Goal: Information Seeking & Learning: Learn about a topic

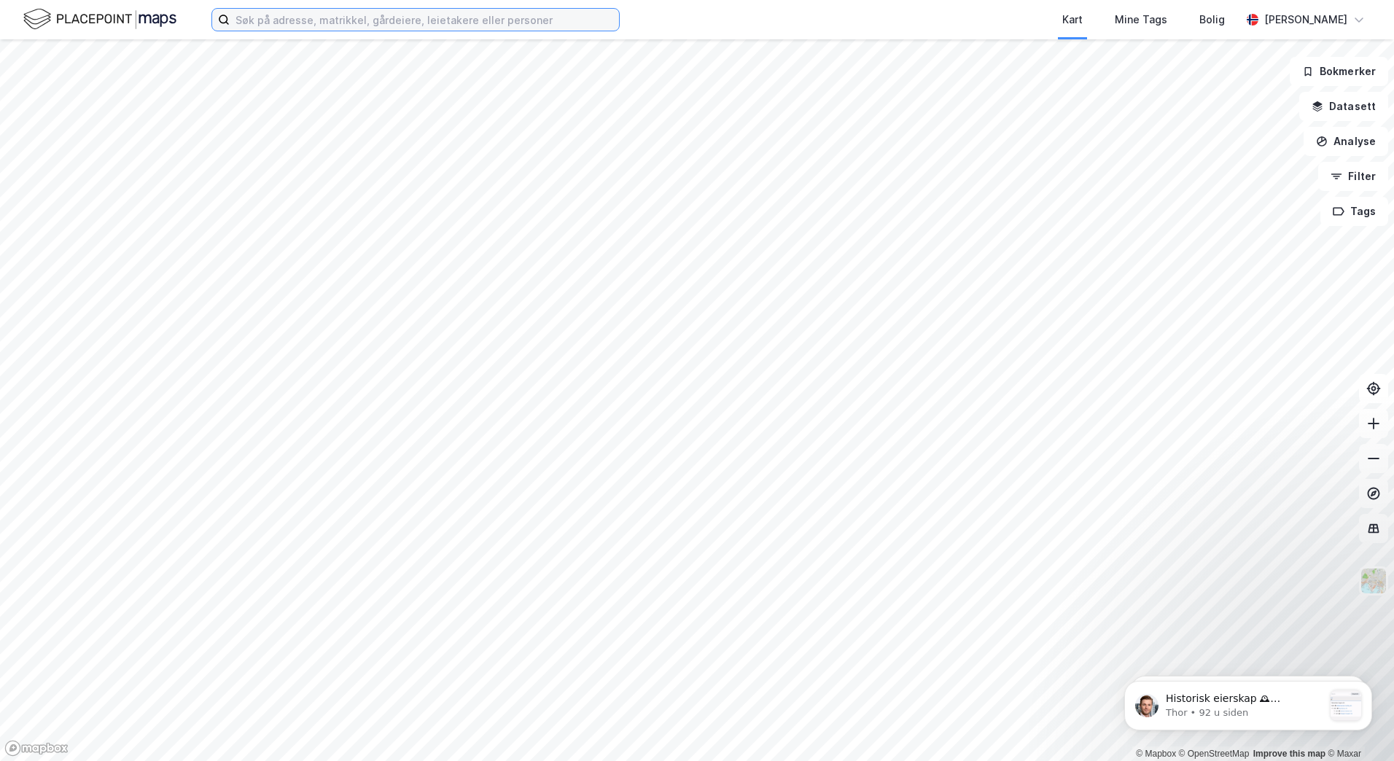
click at [353, 28] on input at bounding box center [424, 20] width 389 height 22
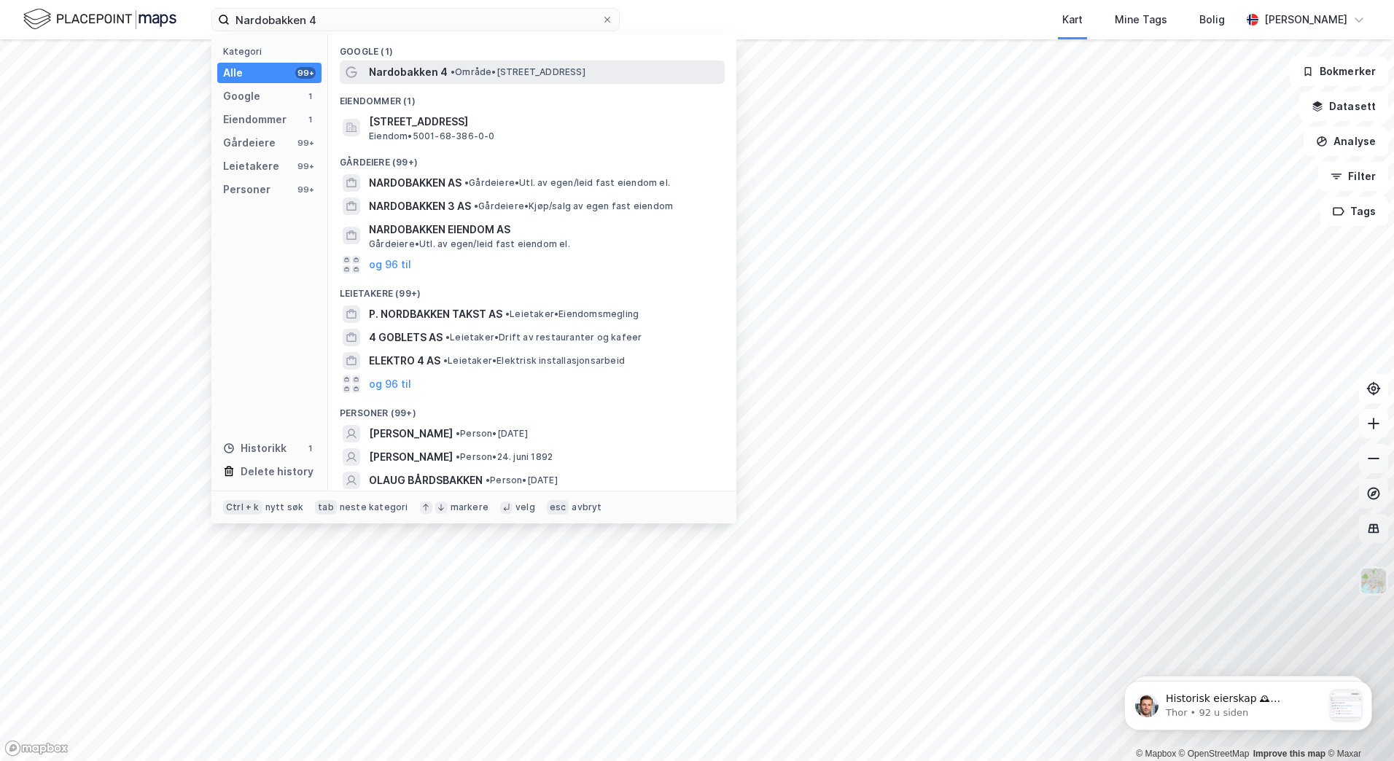
click at [378, 73] on span "Nardobakken 4" at bounding box center [408, 72] width 79 height 18
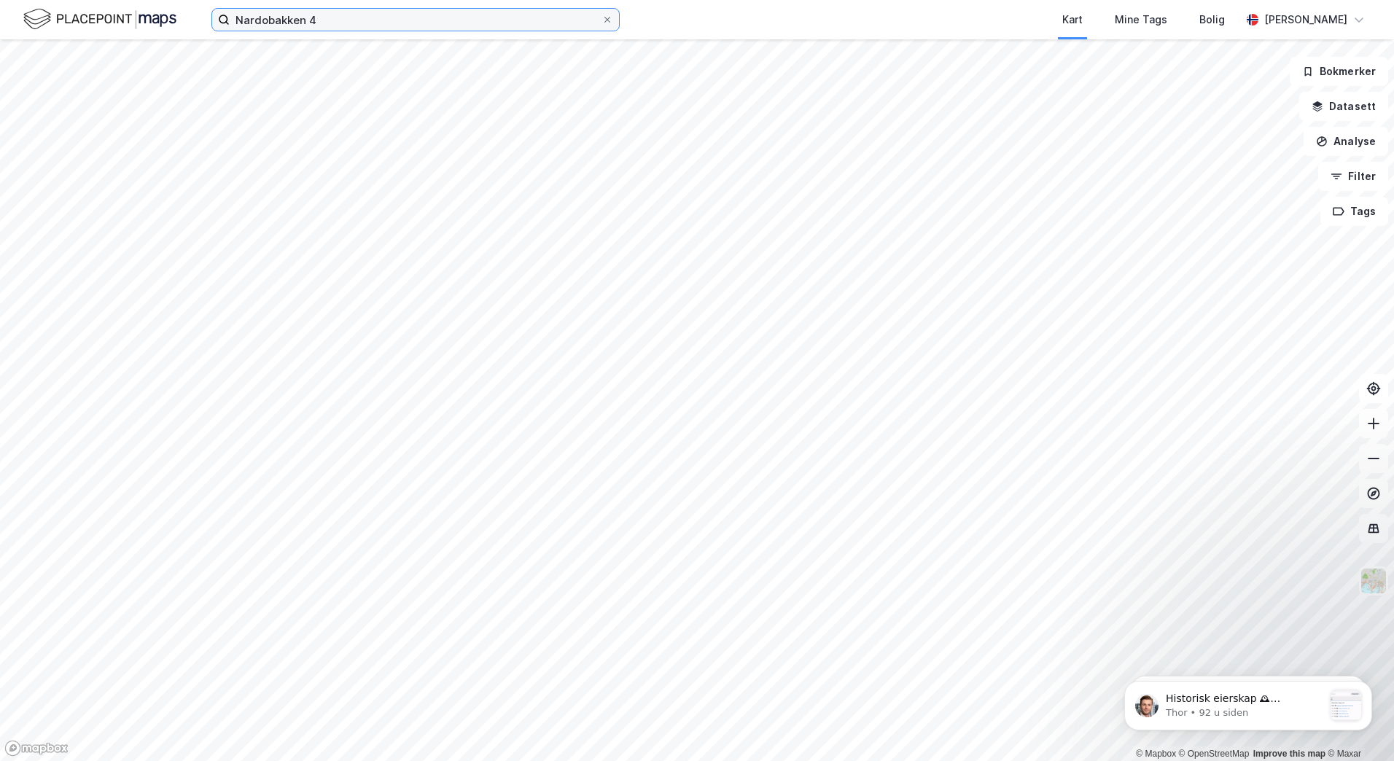
click at [352, 24] on input "Nardobakken 4" at bounding box center [416, 20] width 372 height 22
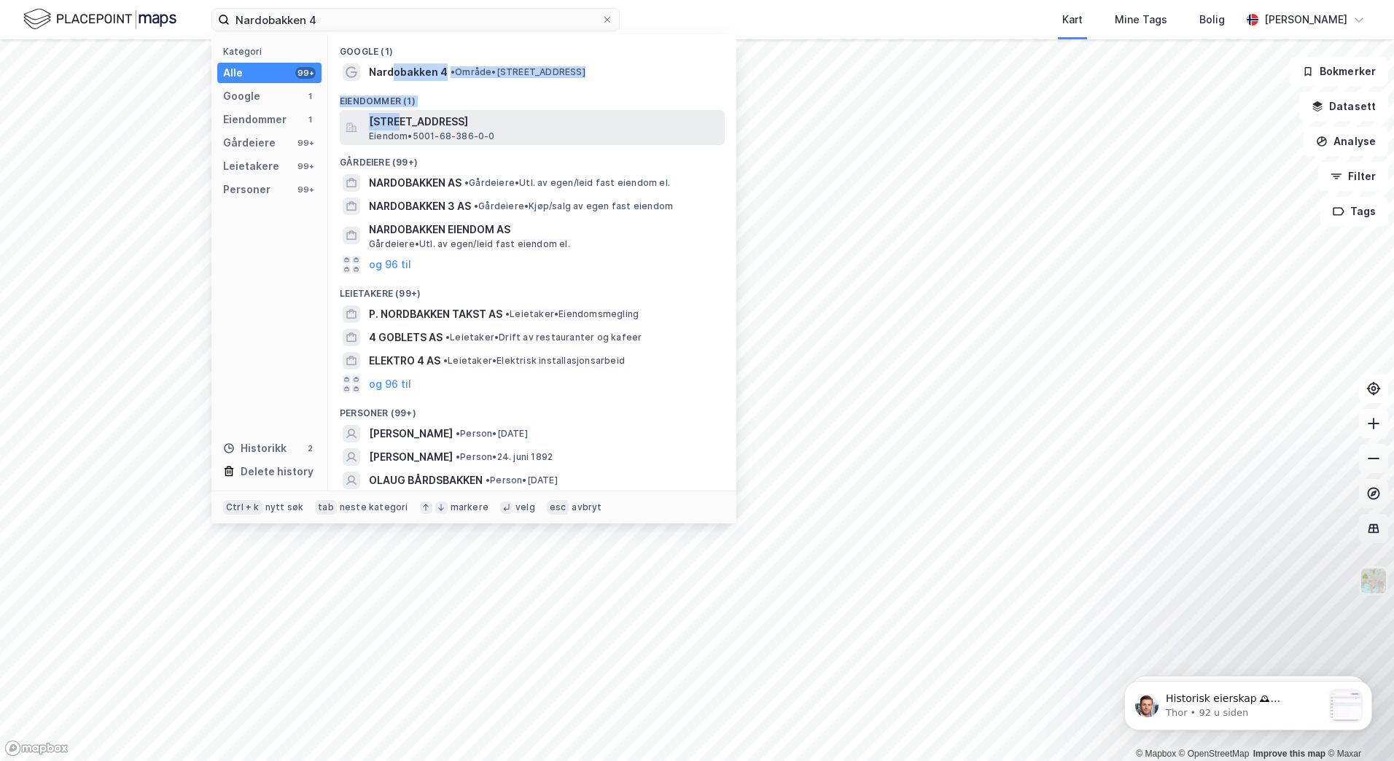
drag, startPoint x: 392, startPoint y: 75, endPoint x: 397, endPoint y: 127, distance: 52.1
click at [397, 127] on div "Google (1) Nardobakken 4 • Område • [STREET_ADDRESS] Eiendommer (1) [STREET_ADD…" at bounding box center [532, 262] width 408 height 456
drag, startPoint x: 397, startPoint y: 127, endPoint x: 430, endPoint y: 128, distance: 32.1
click at [430, 128] on span "[STREET_ADDRESS]" at bounding box center [544, 122] width 350 height 18
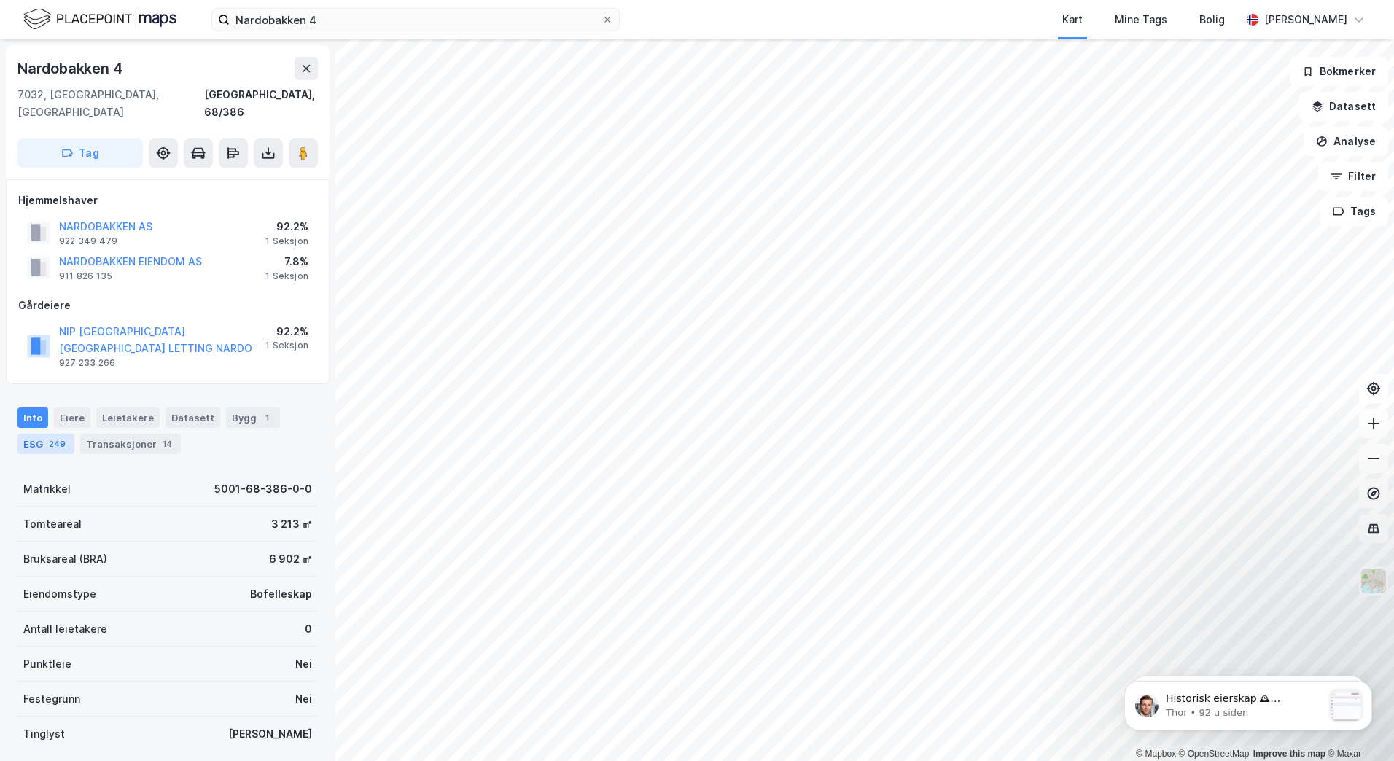
click at [51, 437] on div "249" at bounding box center [57, 444] width 23 height 15
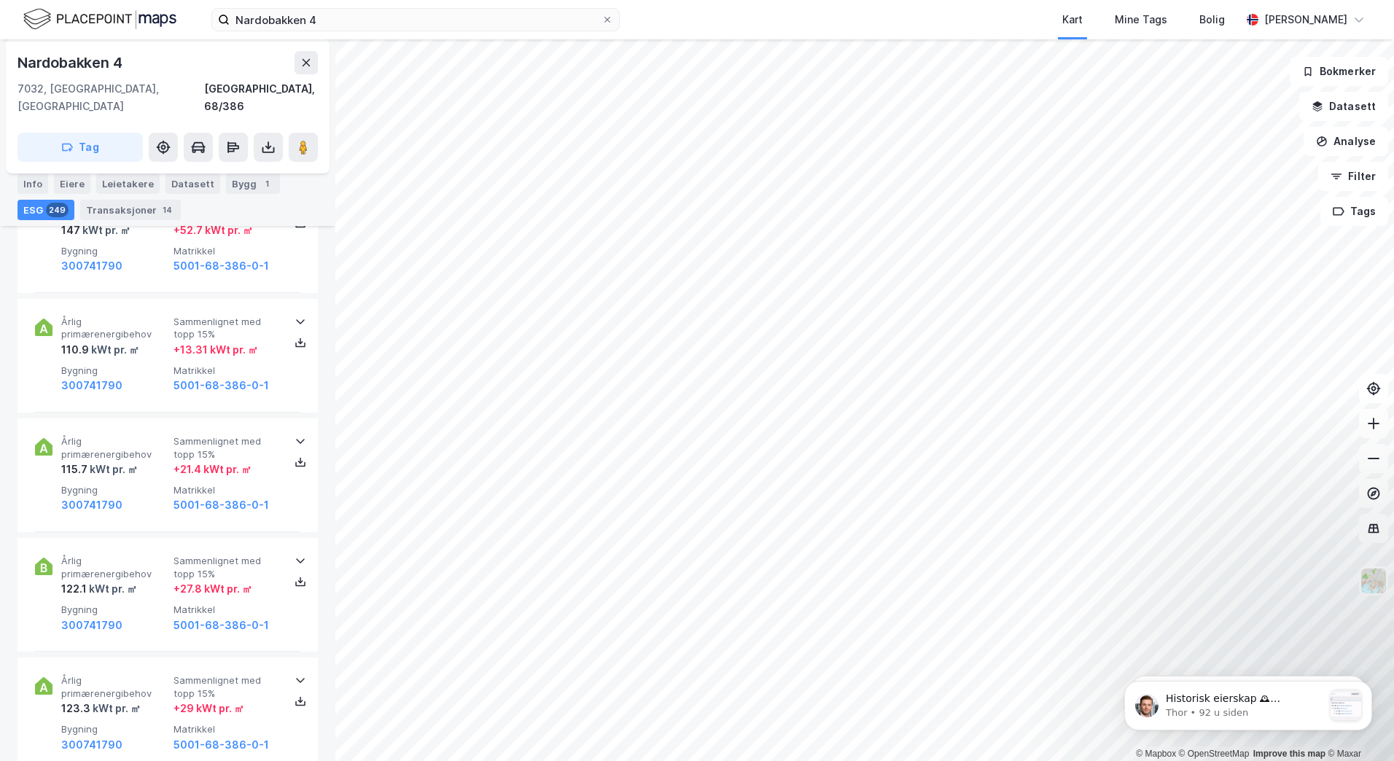
scroll to position [26924, 0]
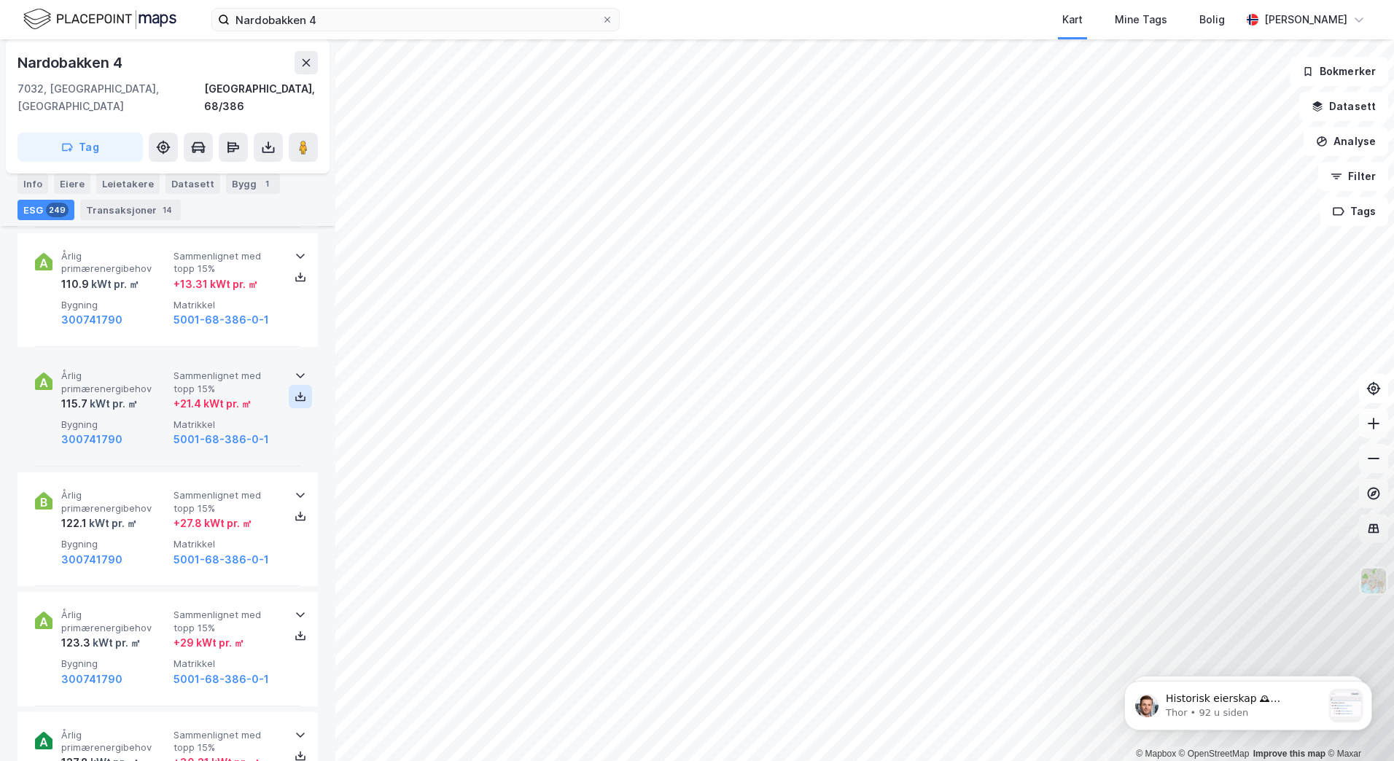
click at [298, 395] on icon at bounding box center [300, 396] width 5 height 3
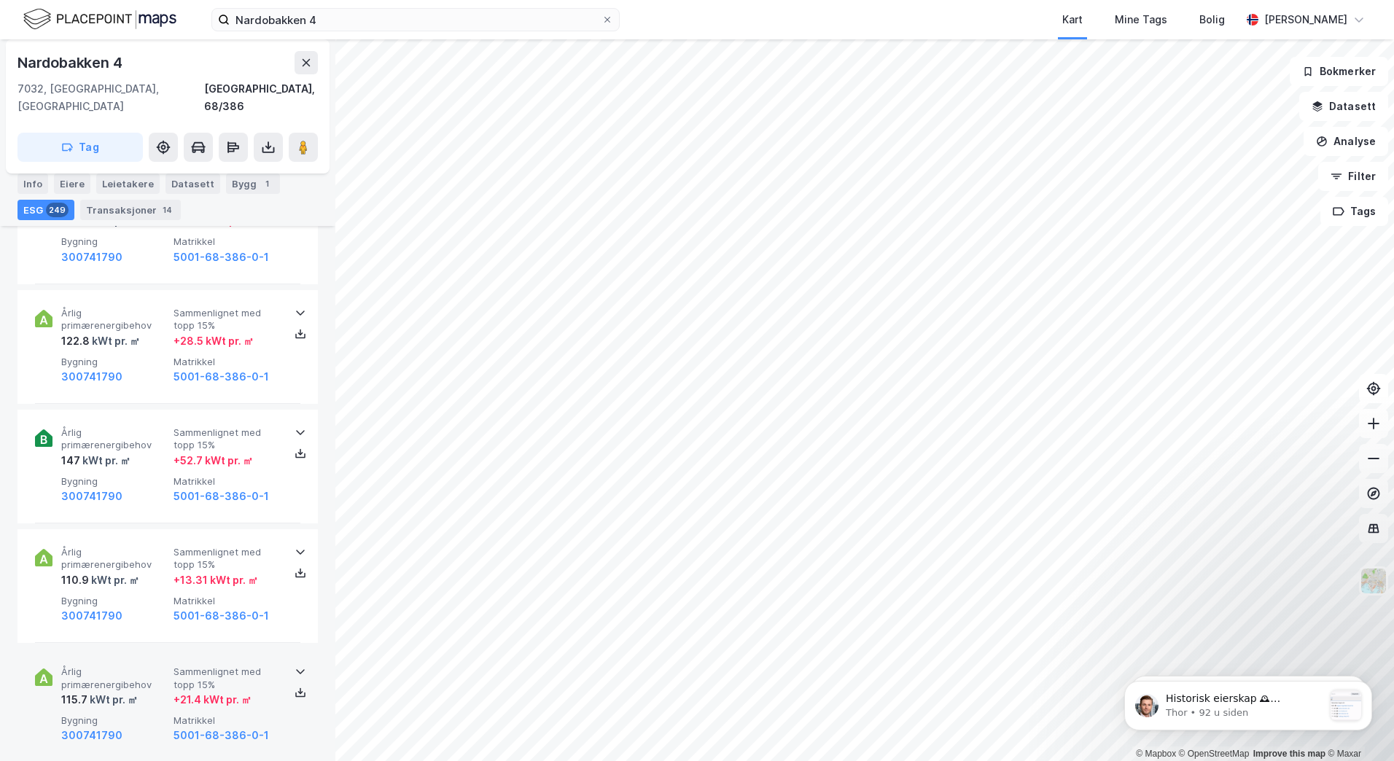
scroll to position [26627, 0]
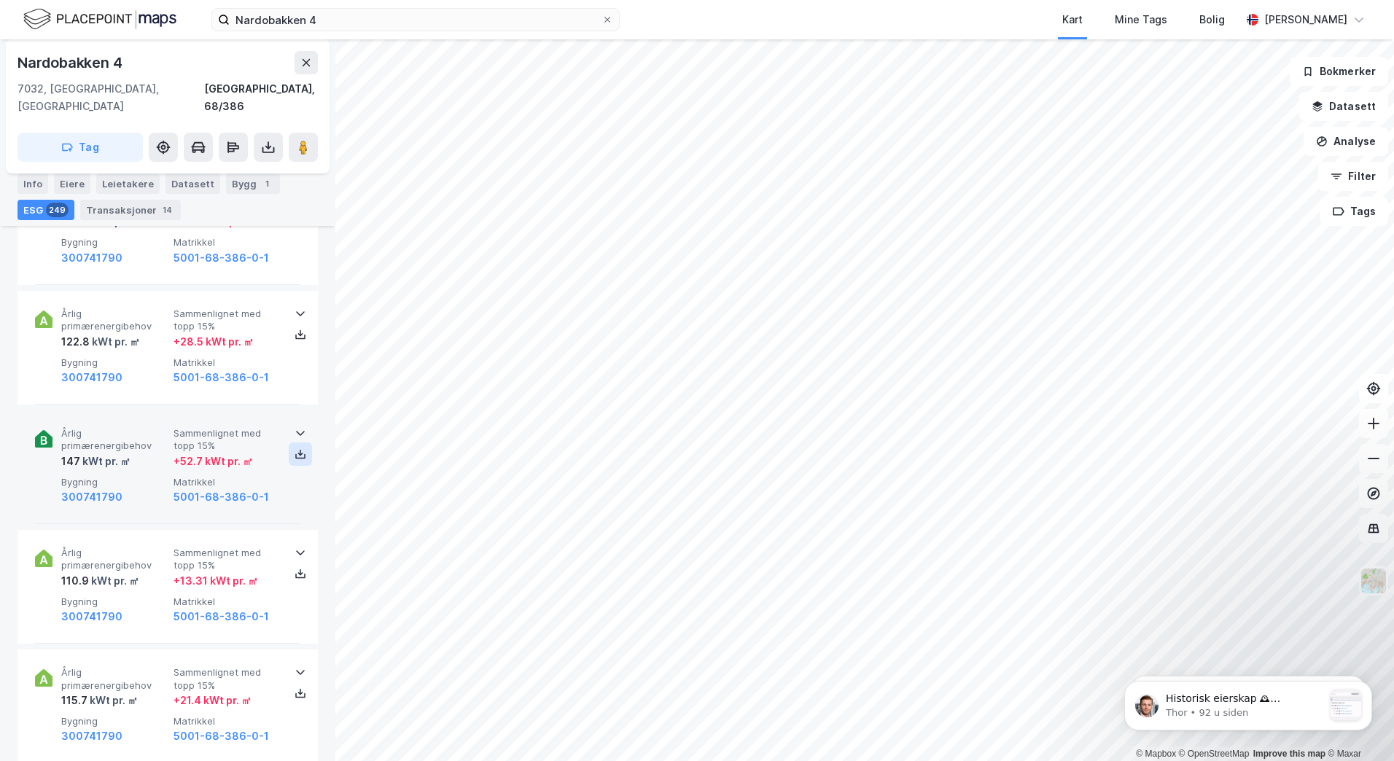
click at [295, 448] on icon at bounding box center [301, 454] width 12 height 12
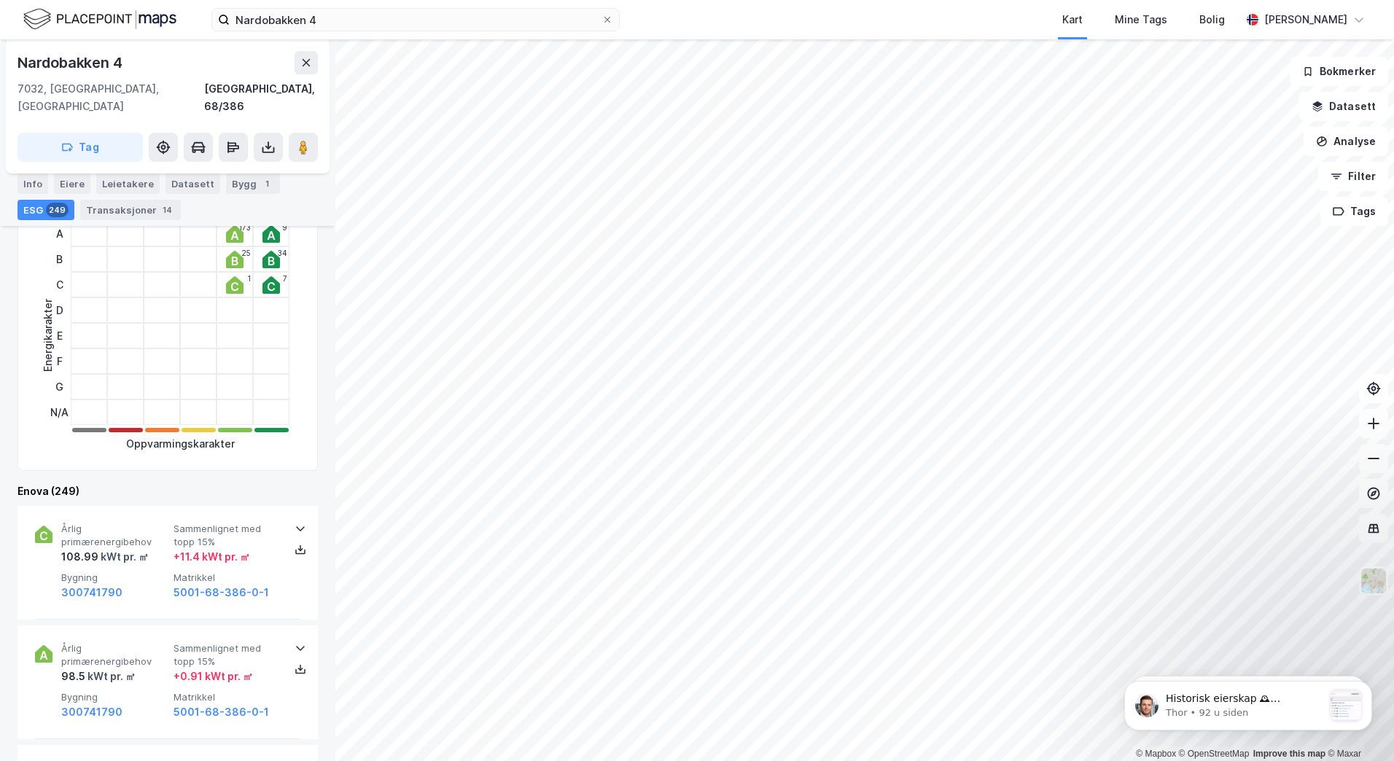
scroll to position [284, 0]
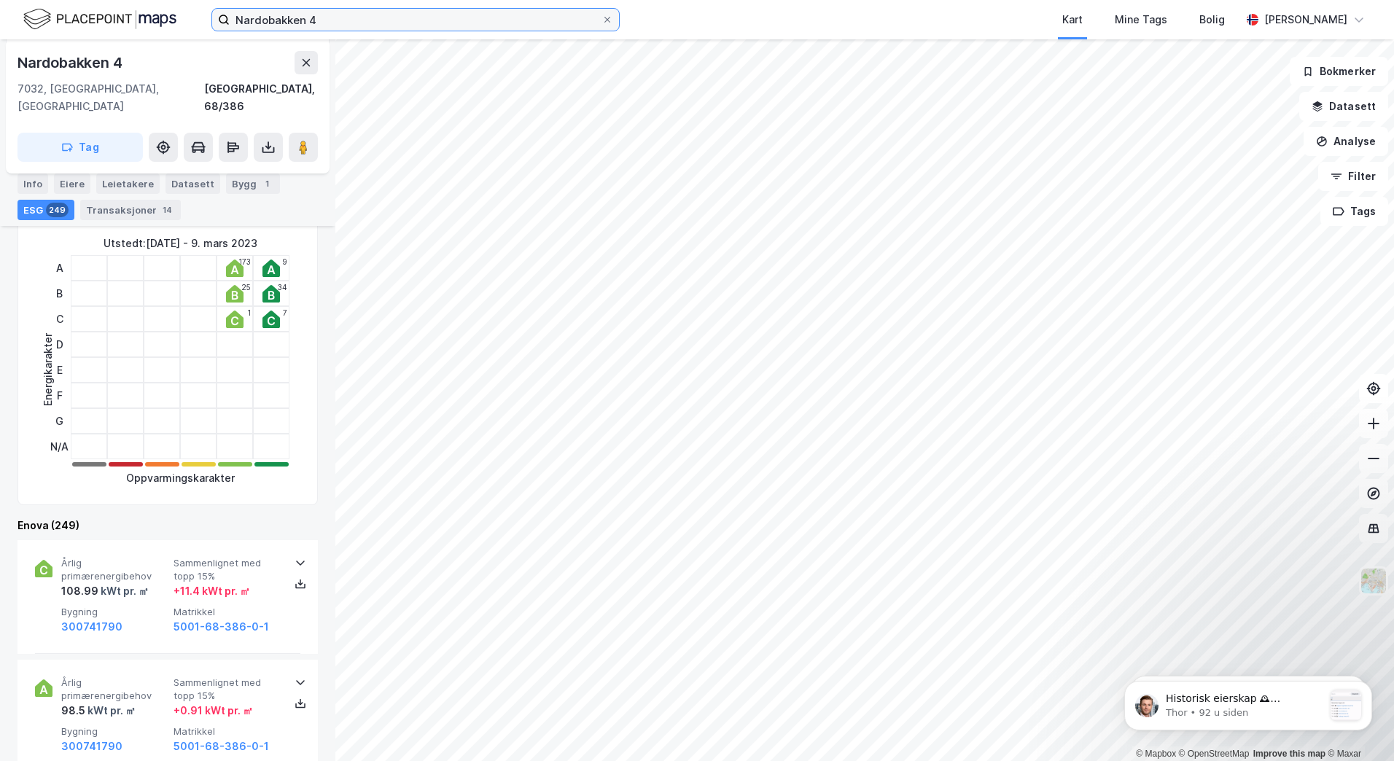
click at [327, 20] on input "Nardobakken 4" at bounding box center [416, 20] width 372 height 22
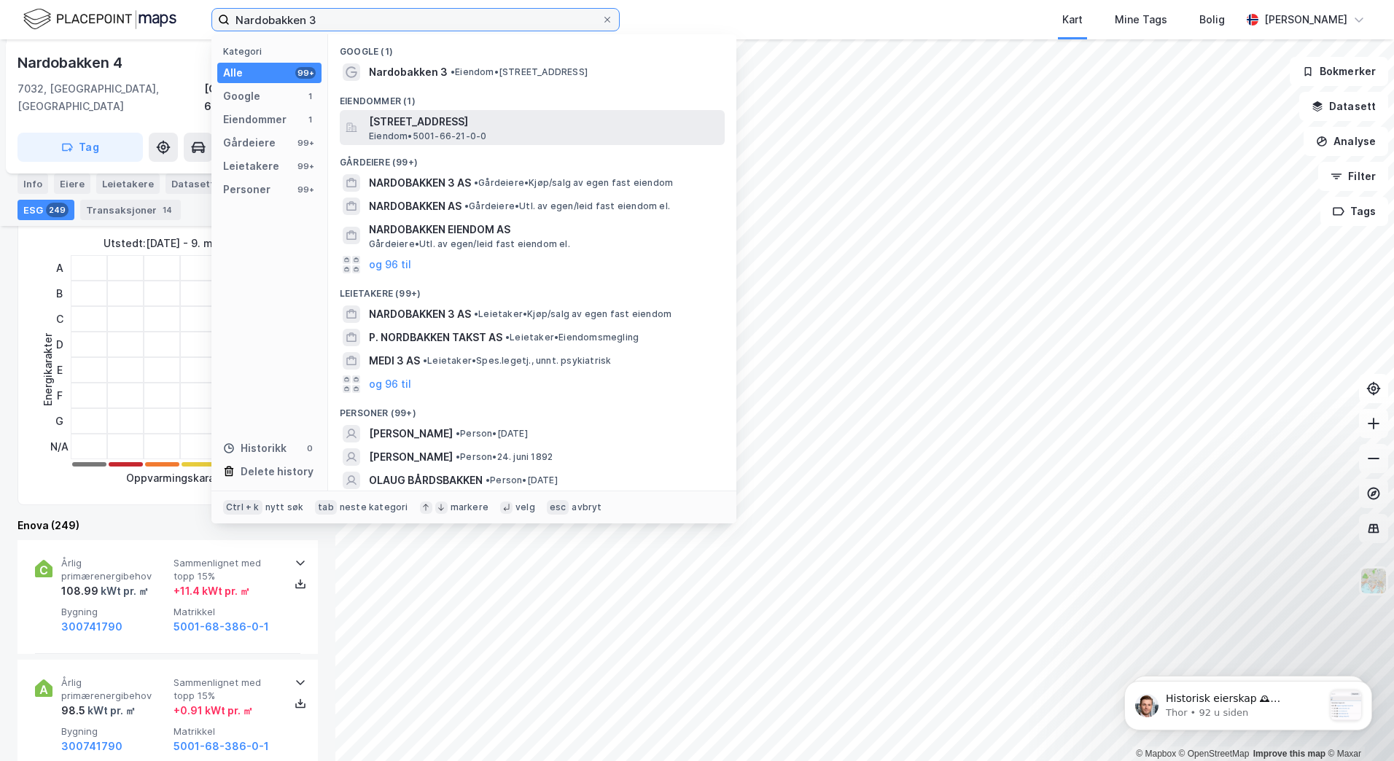
type input "Nardobakken 3"
click at [397, 127] on span "[STREET_ADDRESS]" at bounding box center [544, 122] width 350 height 18
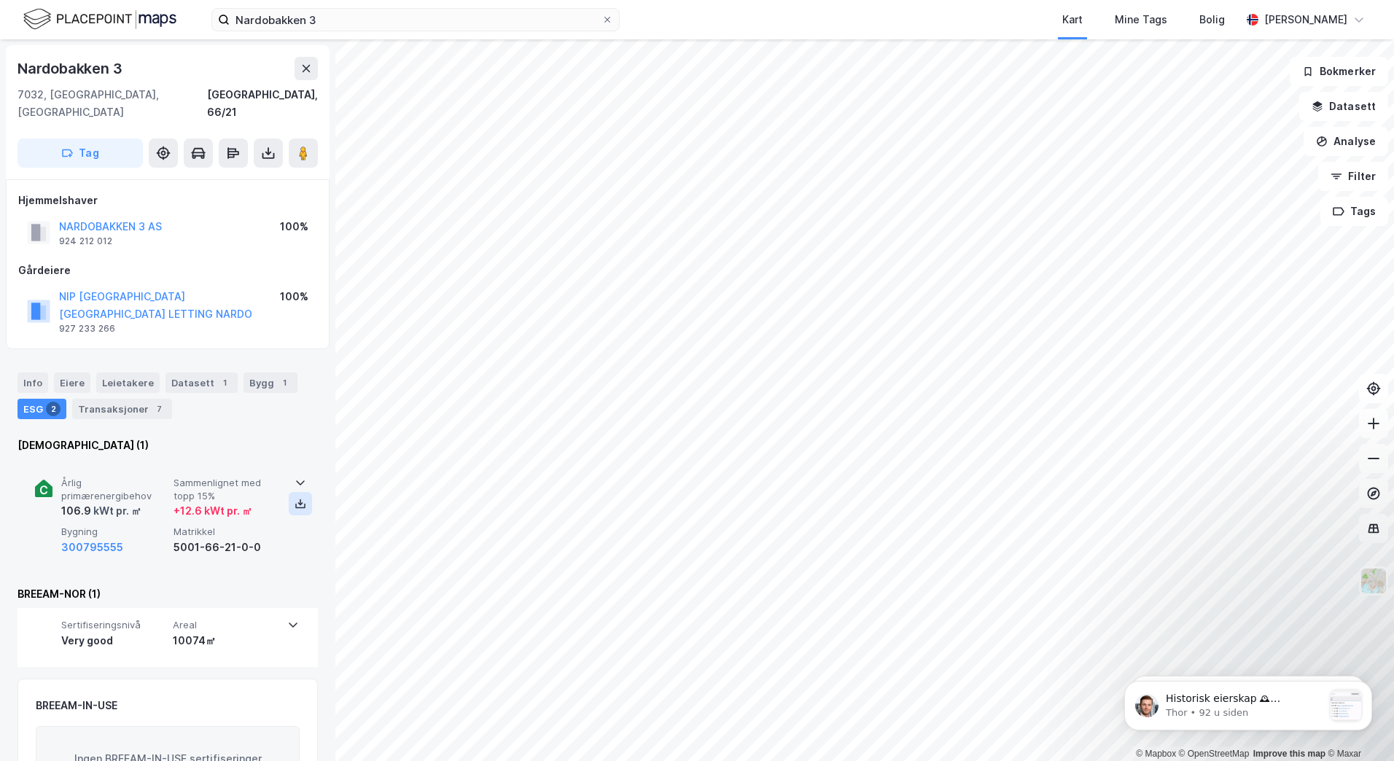
click at [298, 503] on icon at bounding box center [300, 504] width 5 height 3
click at [34, 373] on div "Info" at bounding box center [33, 383] width 31 height 20
